Goal: Download file/media

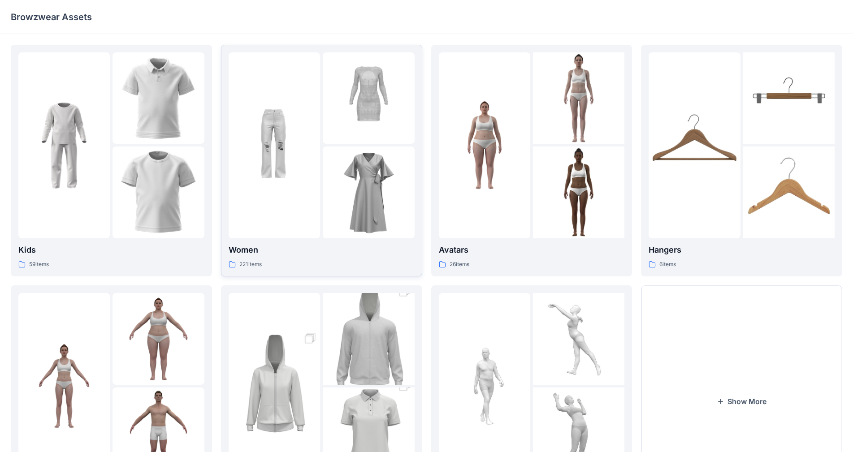
click at [322, 212] on div at bounding box center [322, 145] width 186 height 186
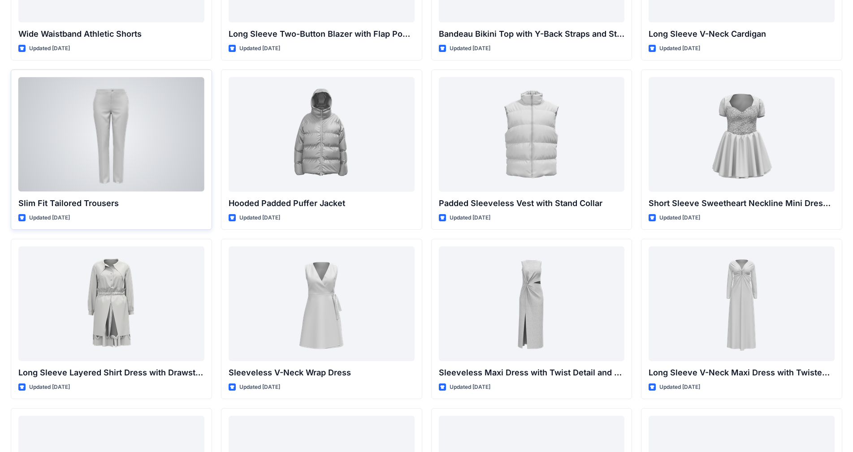
scroll to position [643, 0]
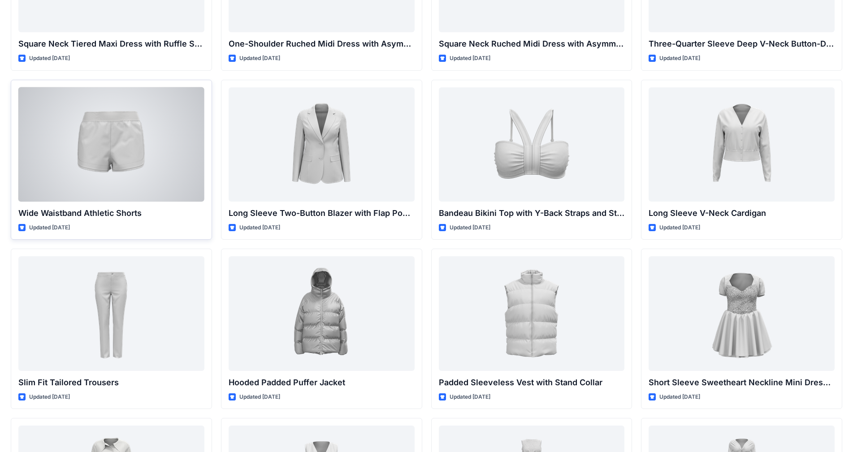
click at [104, 133] on div at bounding box center [111, 144] width 186 height 114
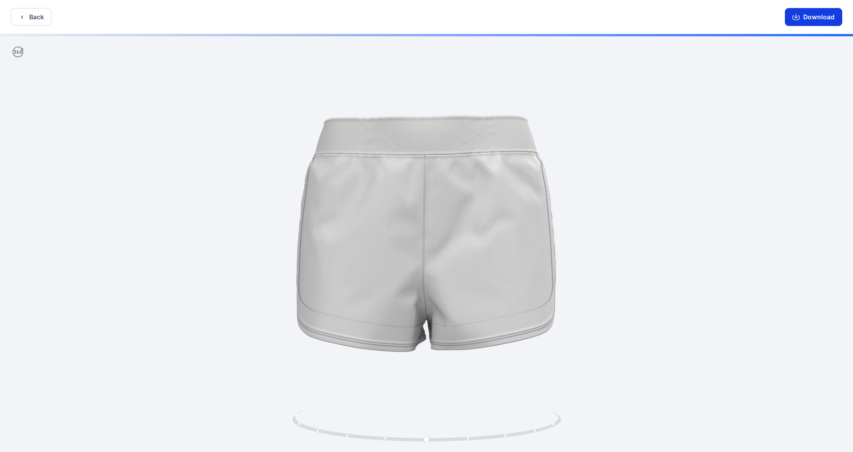
click at [818, 21] on button "Download" at bounding box center [813, 17] width 57 height 18
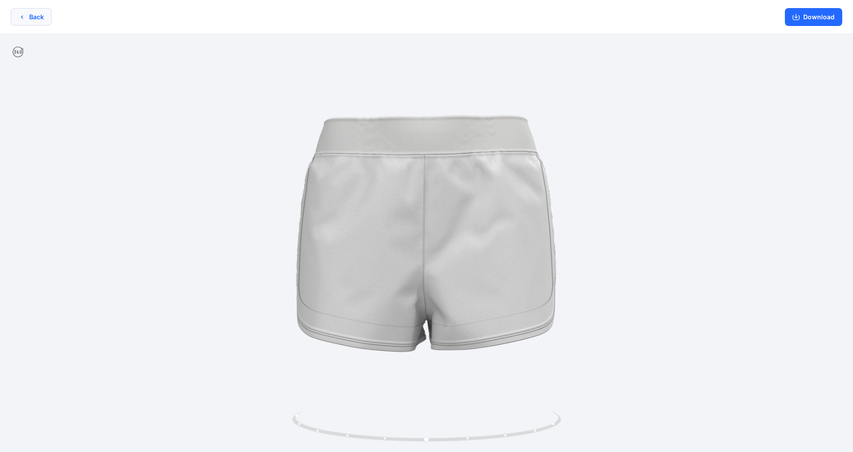
click at [26, 17] on button "Back" at bounding box center [31, 16] width 41 height 17
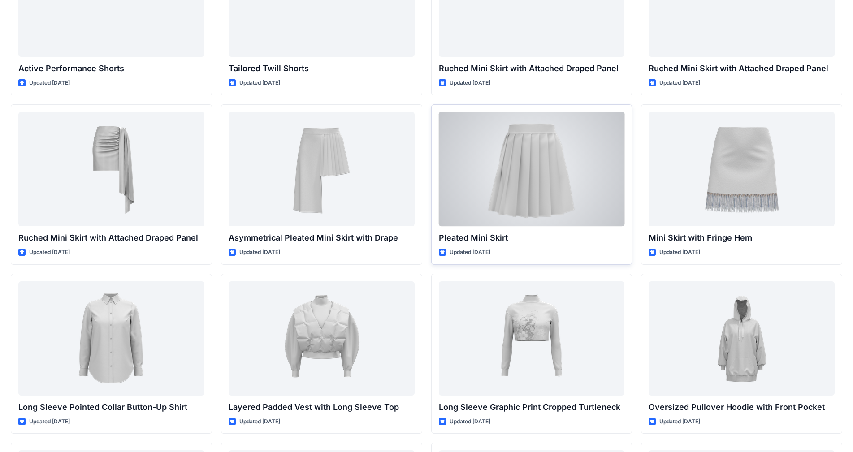
scroll to position [2018, 0]
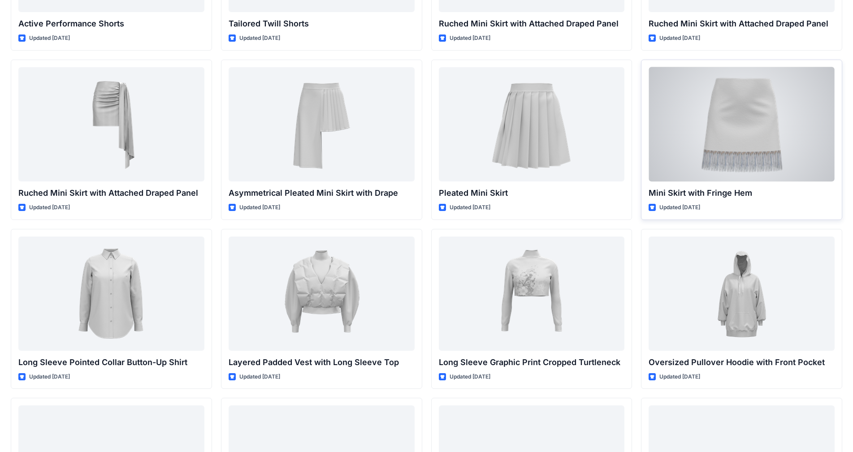
click at [737, 148] on div at bounding box center [742, 124] width 186 height 114
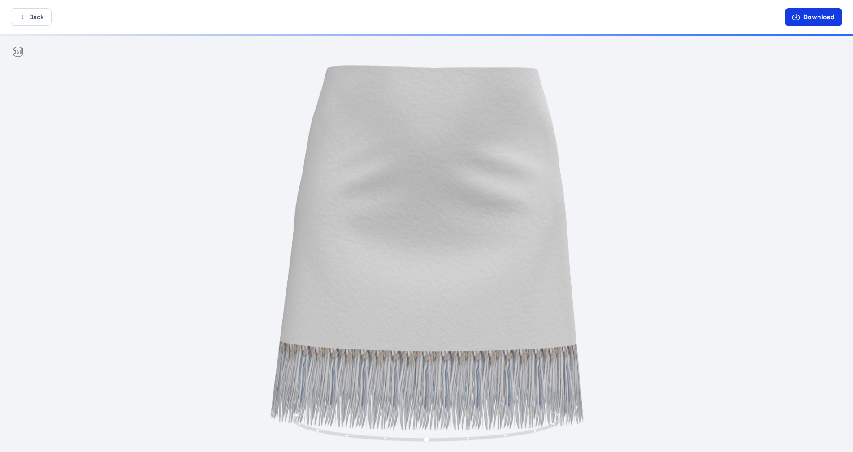
click at [822, 18] on button "Download" at bounding box center [813, 17] width 57 height 18
click at [815, 13] on button "Download" at bounding box center [813, 17] width 57 height 18
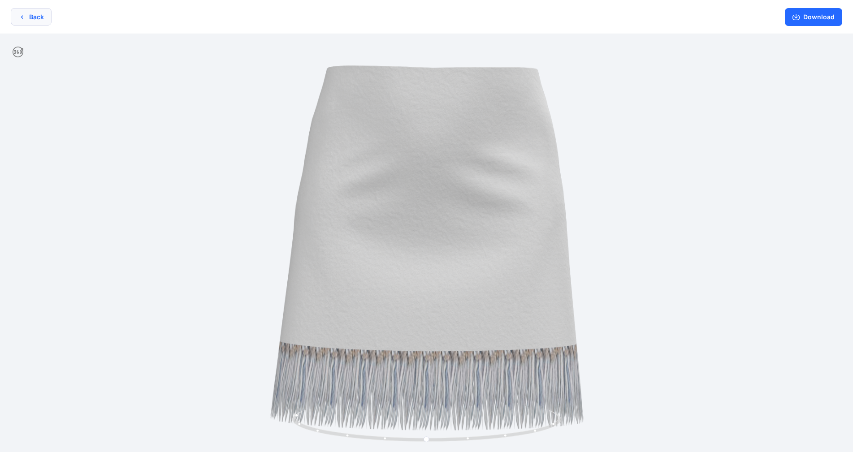
click at [32, 15] on button "Back" at bounding box center [31, 16] width 41 height 17
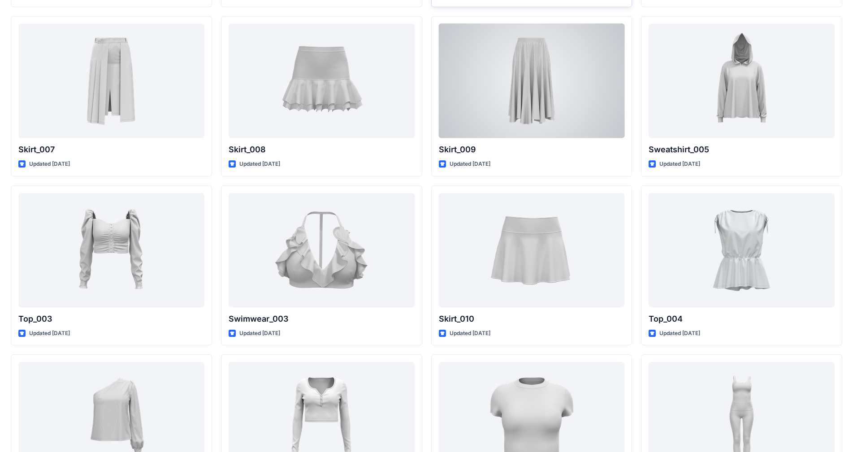
scroll to position [3587, 0]
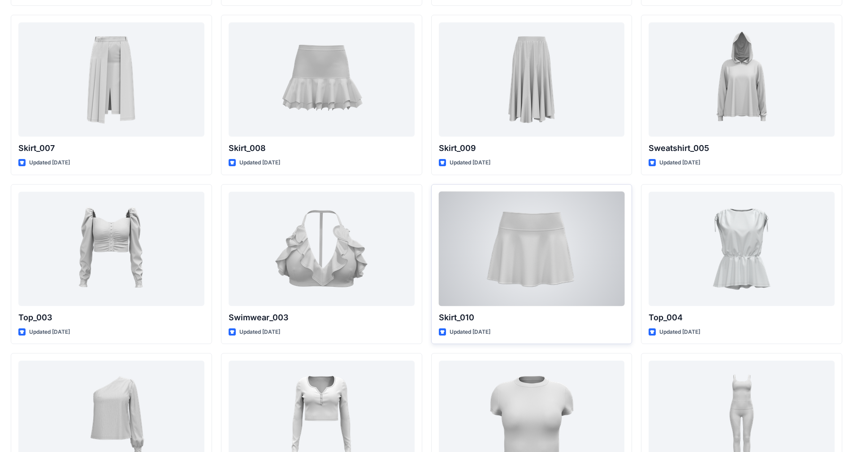
click at [542, 241] on div at bounding box center [532, 249] width 186 height 114
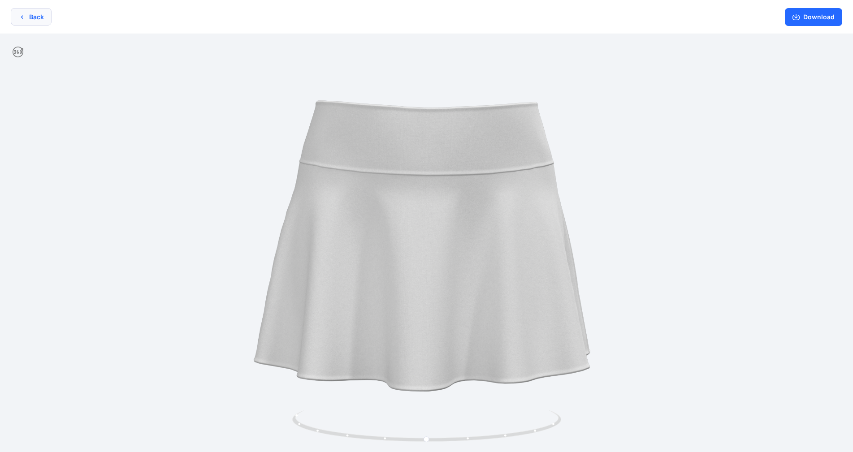
click at [34, 17] on button "Back" at bounding box center [31, 16] width 41 height 17
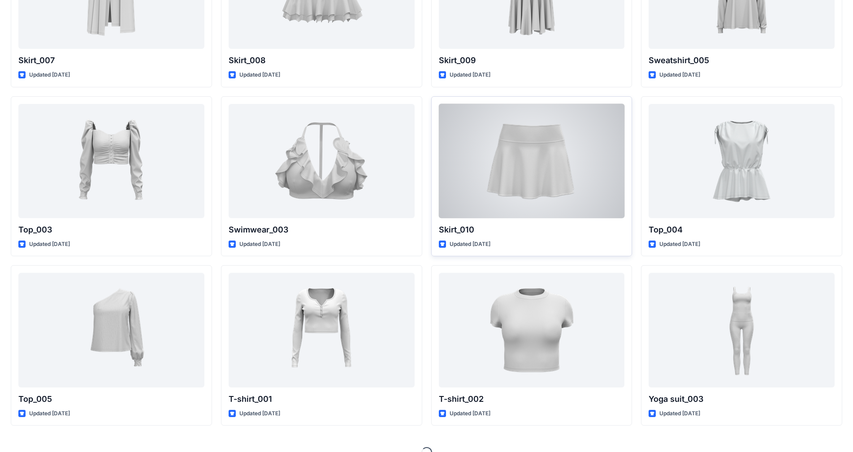
scroll to position [3692, 0]
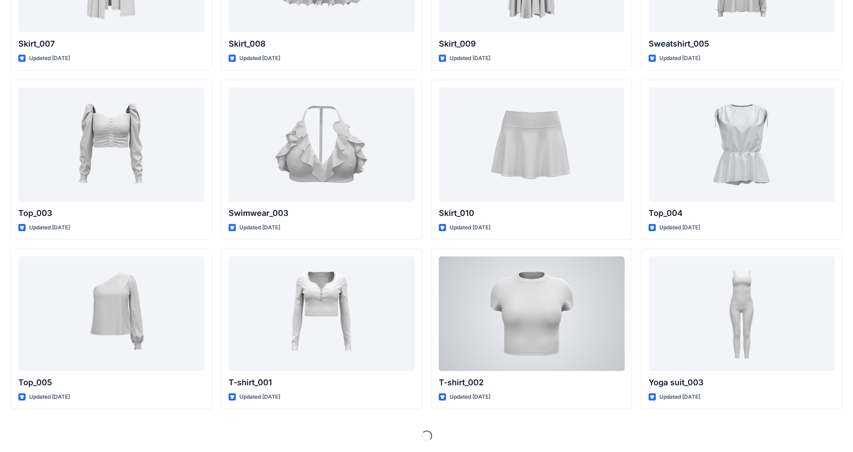
click at [533, 290] on div at bounding box center [532, 313] width 186 height 114
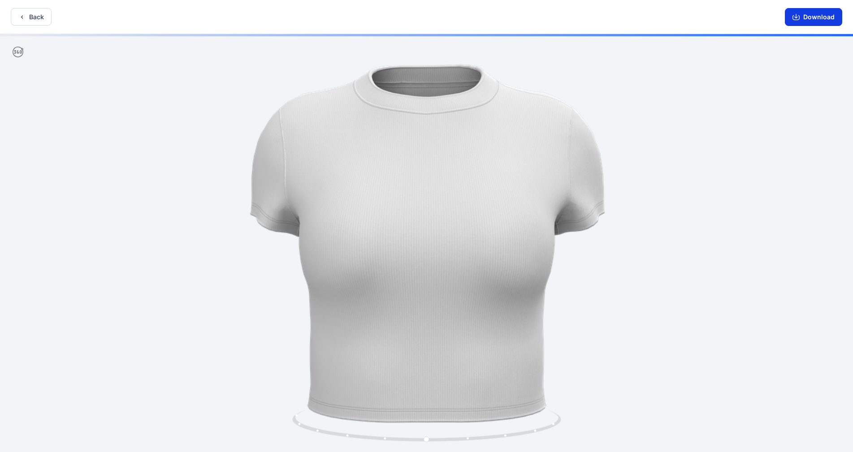
click at [815, 15] on button "Download" at bounding box center [813, 17] width 57 height 18
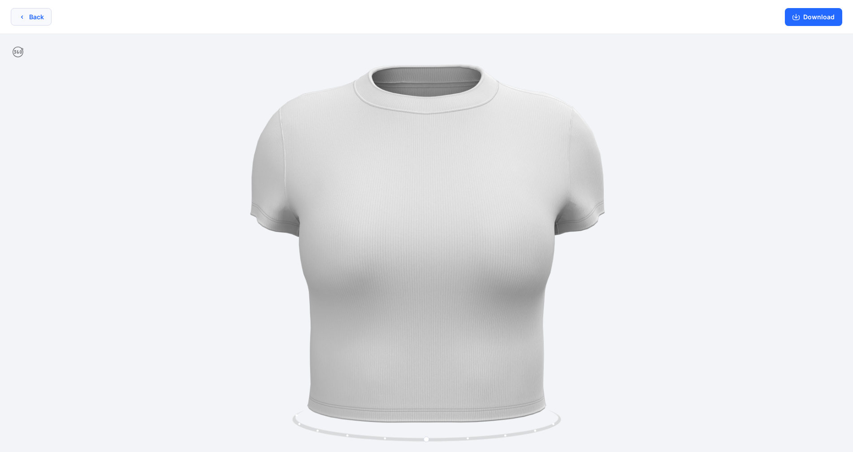
click at [27, 17] on button "Back" at bounding box center [31, 16] width 41 height 17
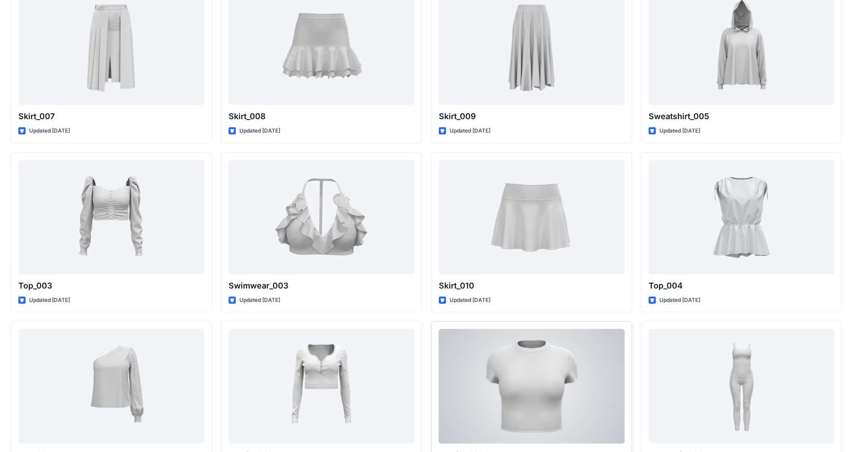
scroll to position [3557, 0]
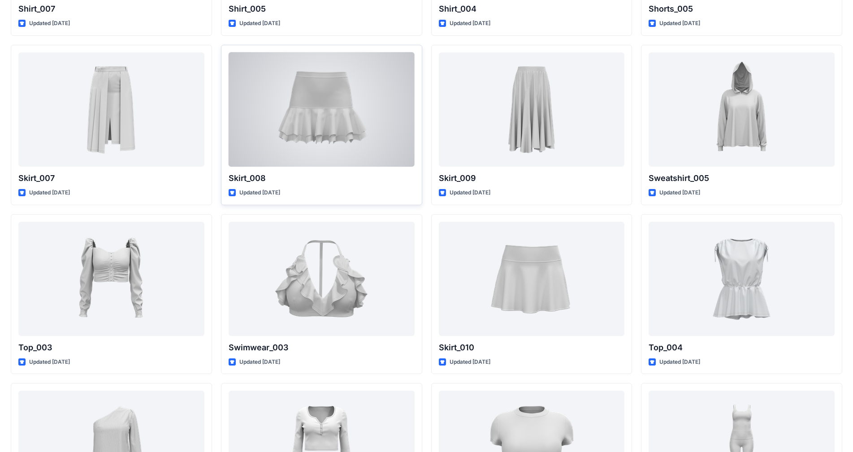
click at [331, 116] on div at bounding box center [322, 109] width 186 height 114
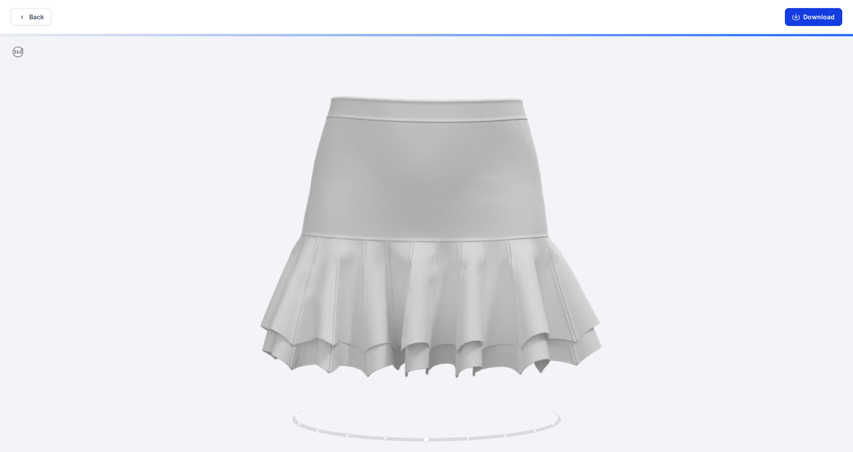
click at [815, 16] on button "Download" at bounding box center [813, 17] width 57 height 18
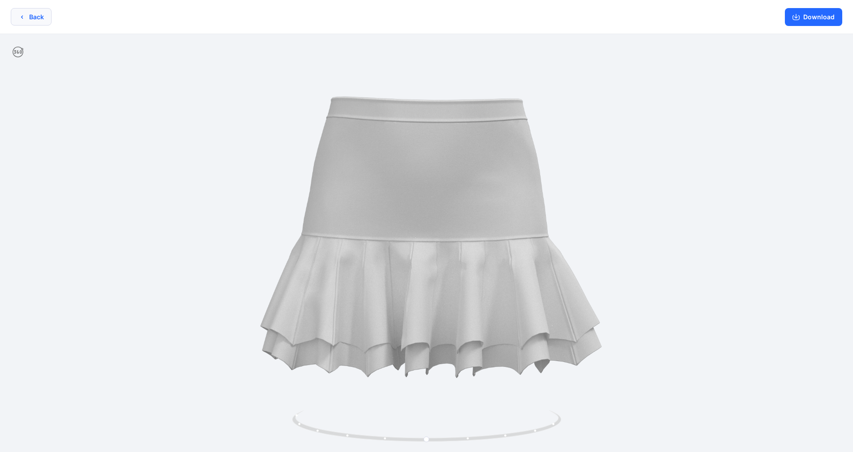
click at [24, 17] on icon "button" at bounding box center [21, 16] width 7 height 7
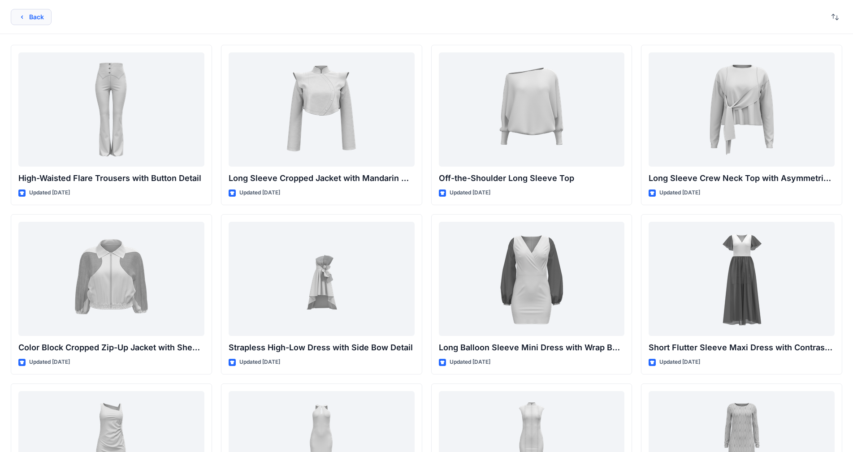
click at [24, 17] on icon "button" at bounding box center [21, 16] width 7 height 7
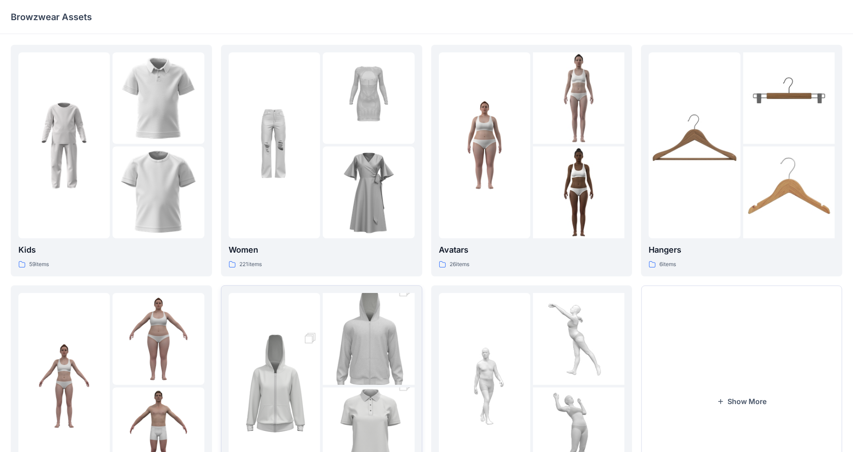
click at [289, 356] on img at bounding box center [274, 386] width 91 height 138
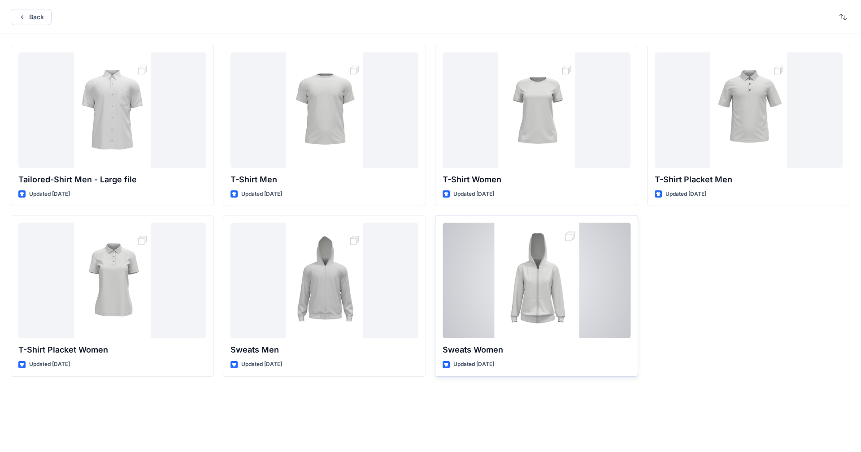
click at [532, 274] on div at bounding box center [536, 281] width 188 height 116
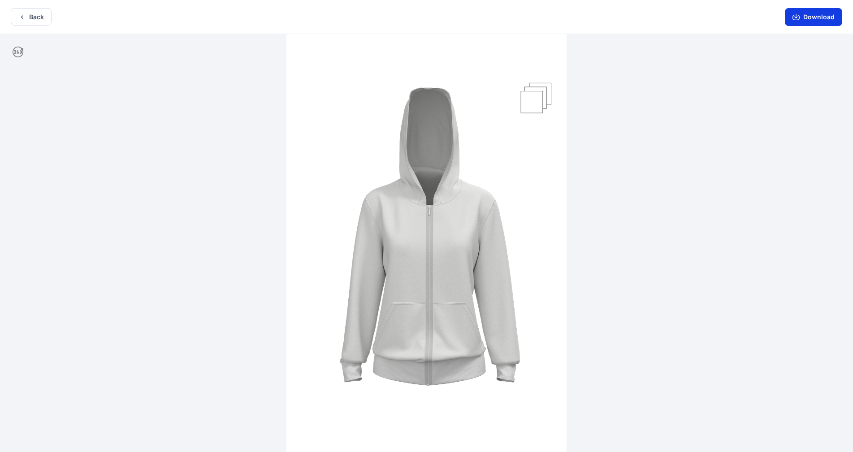
click at [821, 16] on button "Download" at bounding box center [813, 17] width 57 height 18
